Goal: Check status: Check status

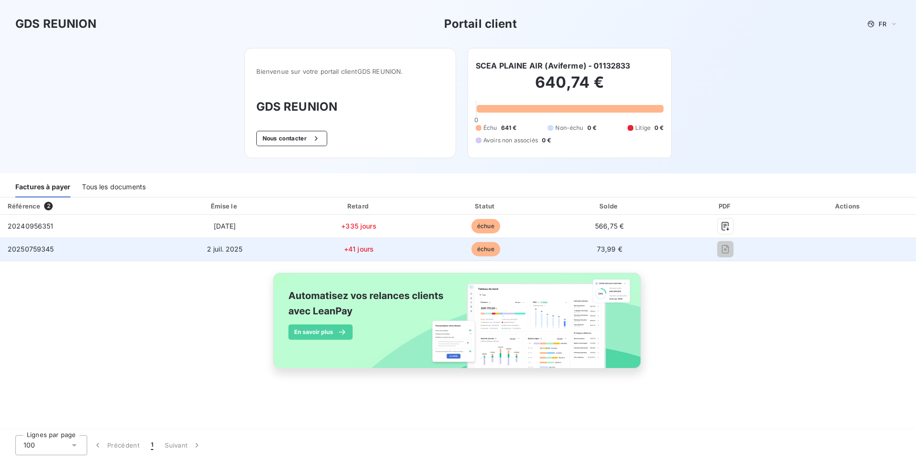
click at [42, 249] on span "20250759345" at bounding box center [31, 249] width 46 height 8
click at [495, 250] on span "échue" at bounding box center [486, 249] width 29 height 14
click at [614, 252] on span "73,99 €" at bounding box center [609, 249] width 25 height 8
click at [37, 249] on span "20250759345" at bounding box center [31, 249] width 46 height 8
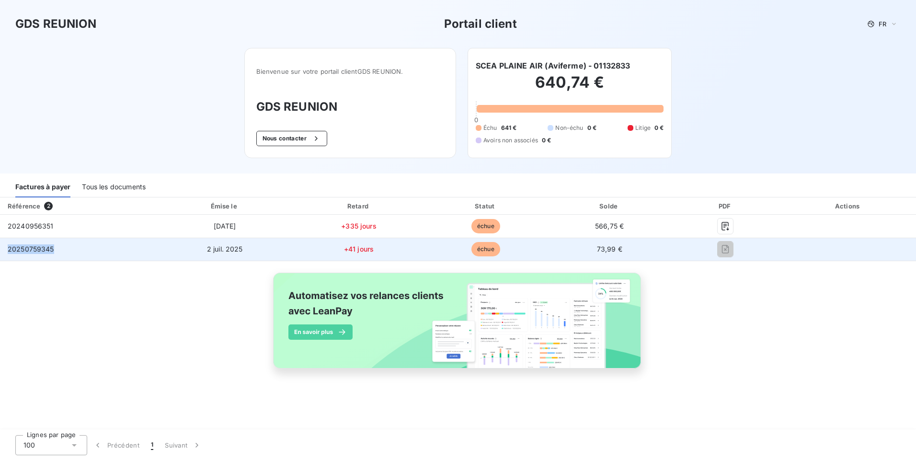
click at [37, 249] on span "20250759345" at bounding box center [31, 249] width 46 height 8
drag, startPoint x: 608, startPoint y: 251, endPoint x: 518, endPoint y: 246, distance: 90.2
click at [607, 250] on span "73,99 €" at bounding box center [609, 249] width 25 height 8
click at [493, 249] on span "échue" at bounding box center [486, 249] width 29 height 14
